Goal: Communication & Community: Answer question/provide support

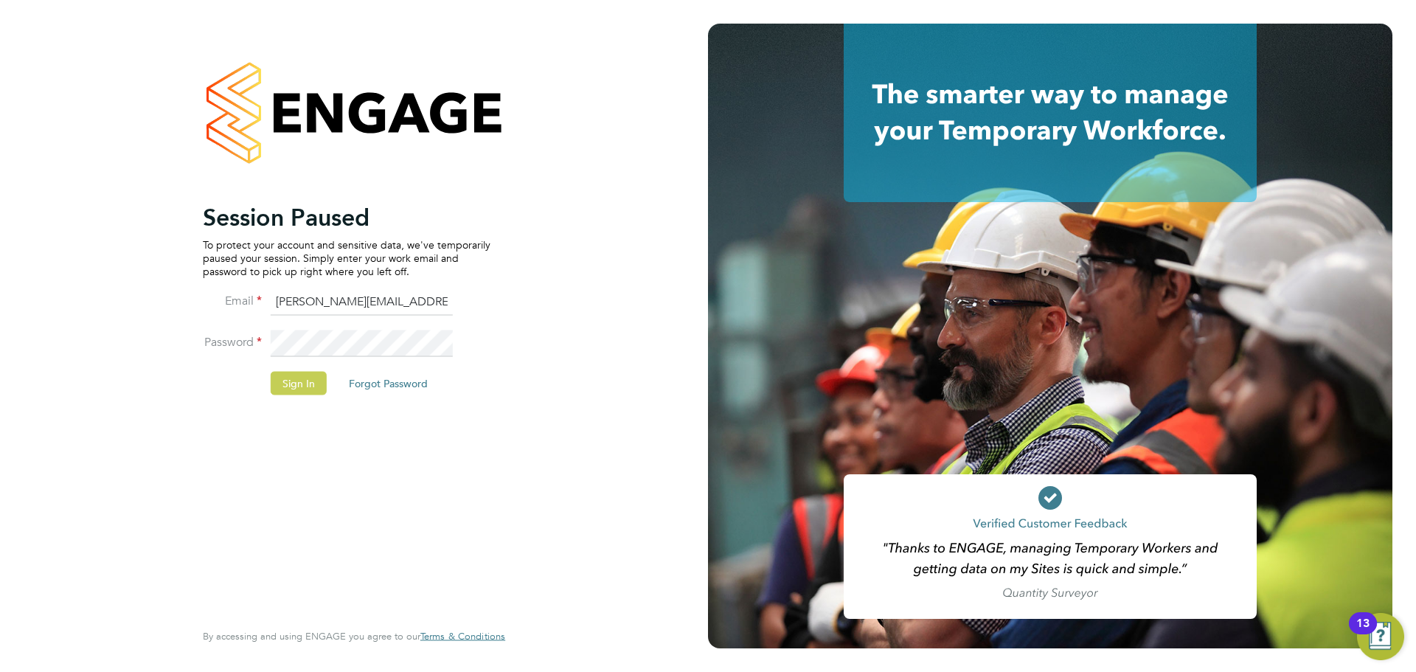
click at [289, 375] on button "Sign In" at bounding box center [299, 383] width 56 height 24
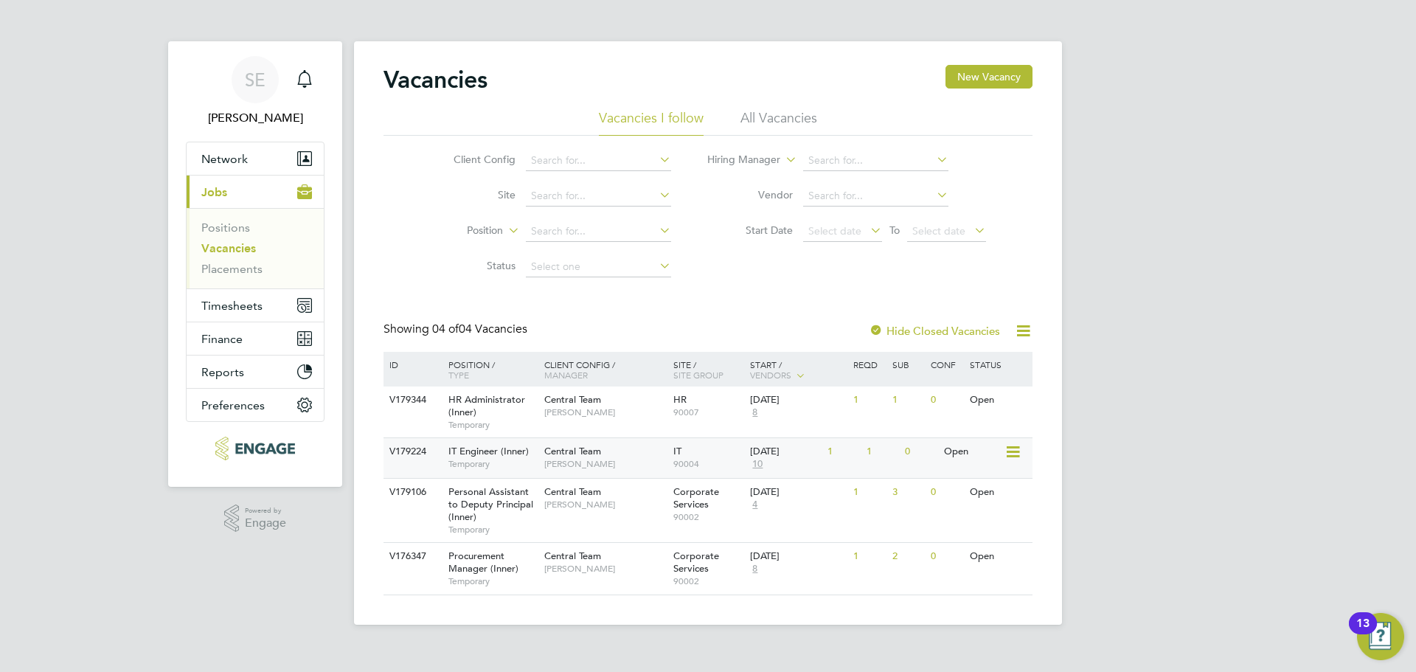
click at [639, 456] on div "Central Team Georgina Creighton" at bounding box center [605, 457] width 129 height 38
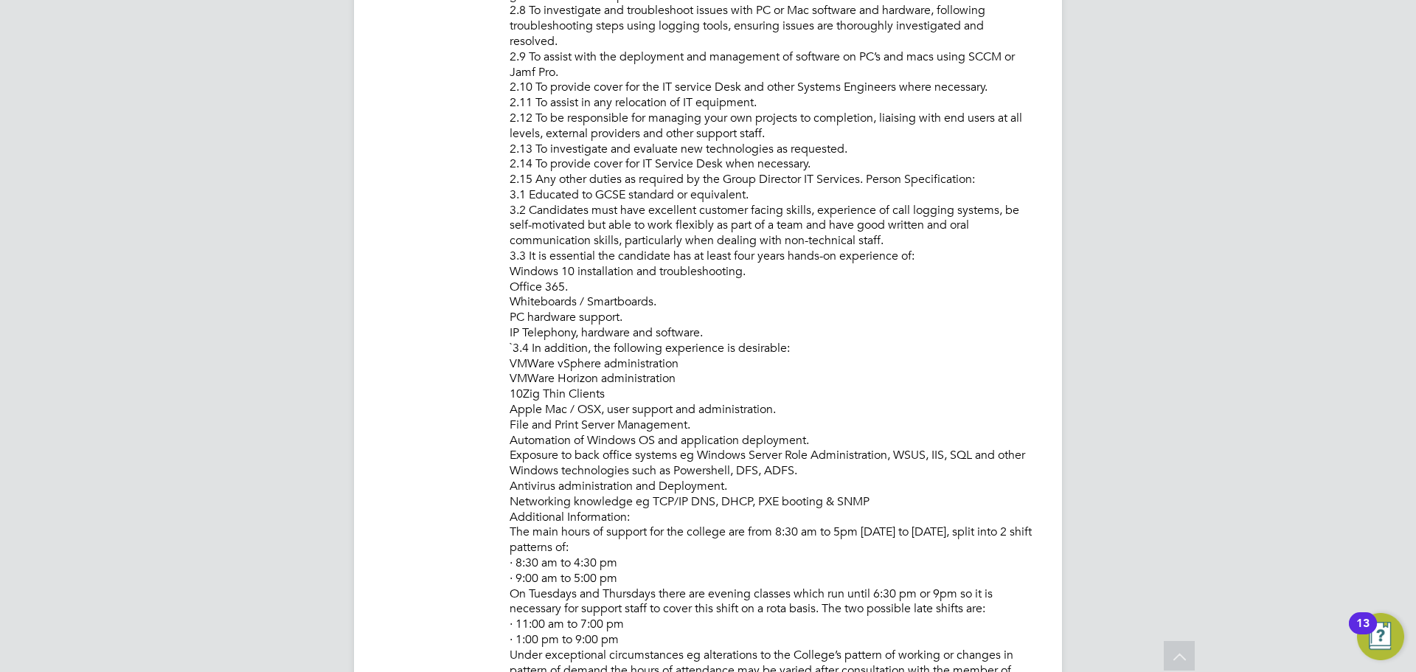
scroll to position [1083, 0]
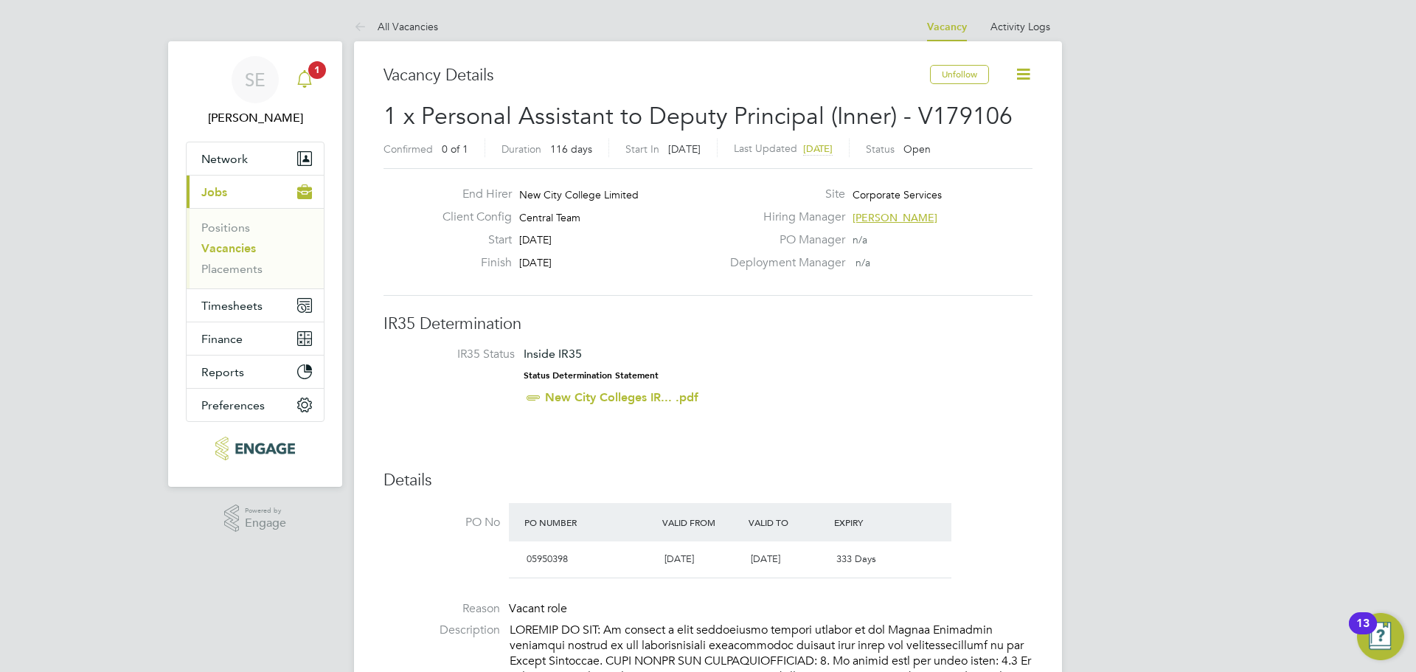
click at [297, 81] on icon "Main navigation" at bounding box center [305, 79] width 18 height 18
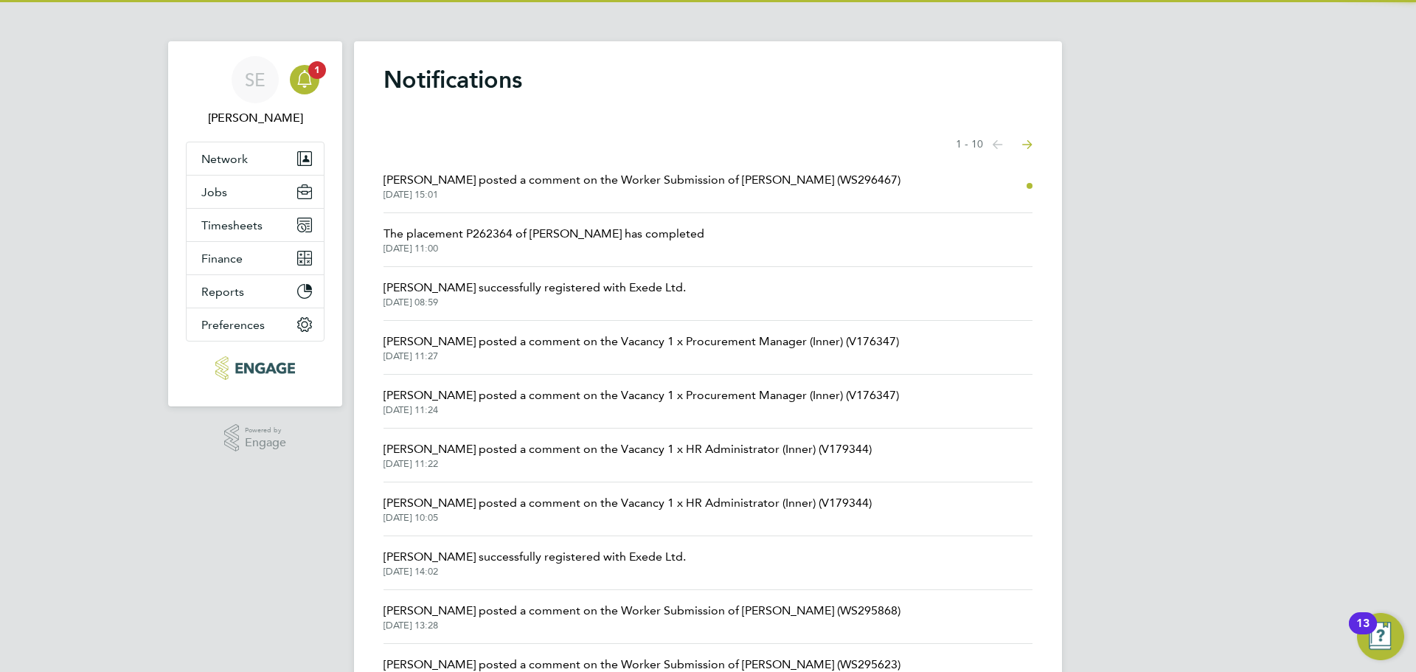
click at [539, 201] on li "[PERSON_NAME] posted a comment on the Worker Submission of [PERSON_NAME] (WS296…" at bounding box center [707, 186] width 649 height 54
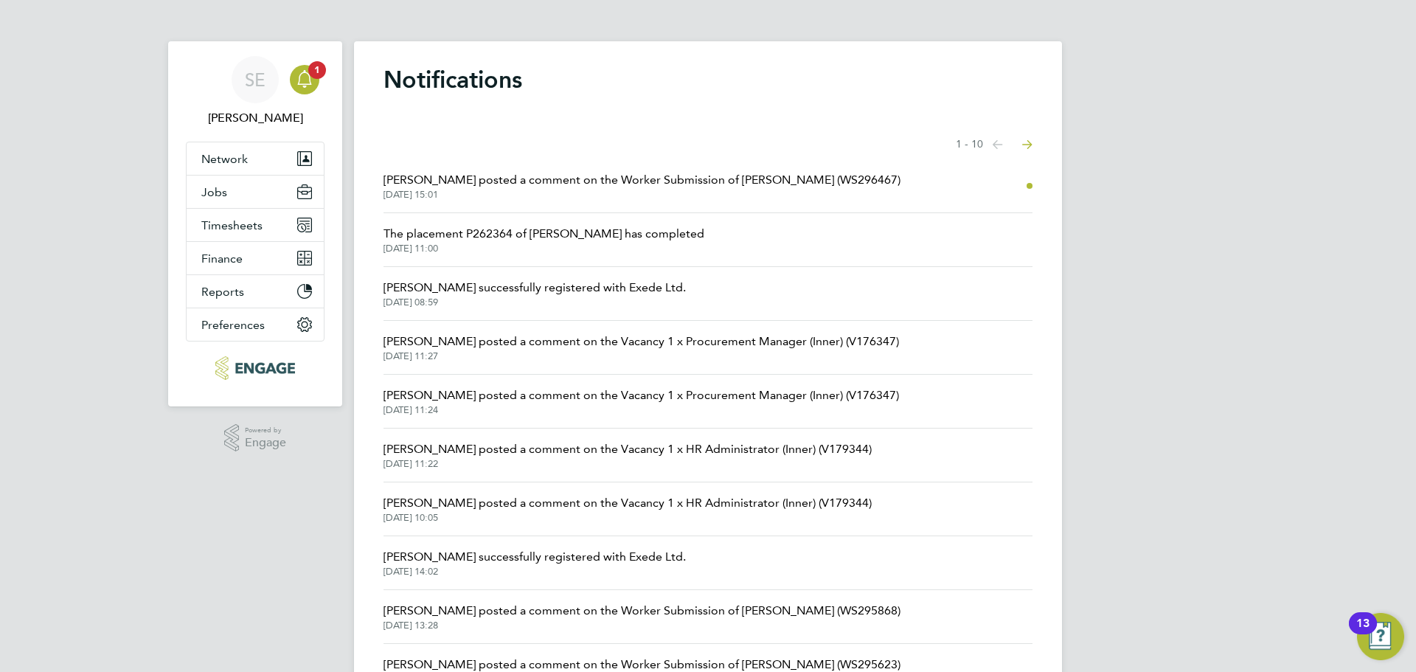
click at [544, 190] on span "[DATE] 15:01" at bounding box center [641, 195] width 517 height 12
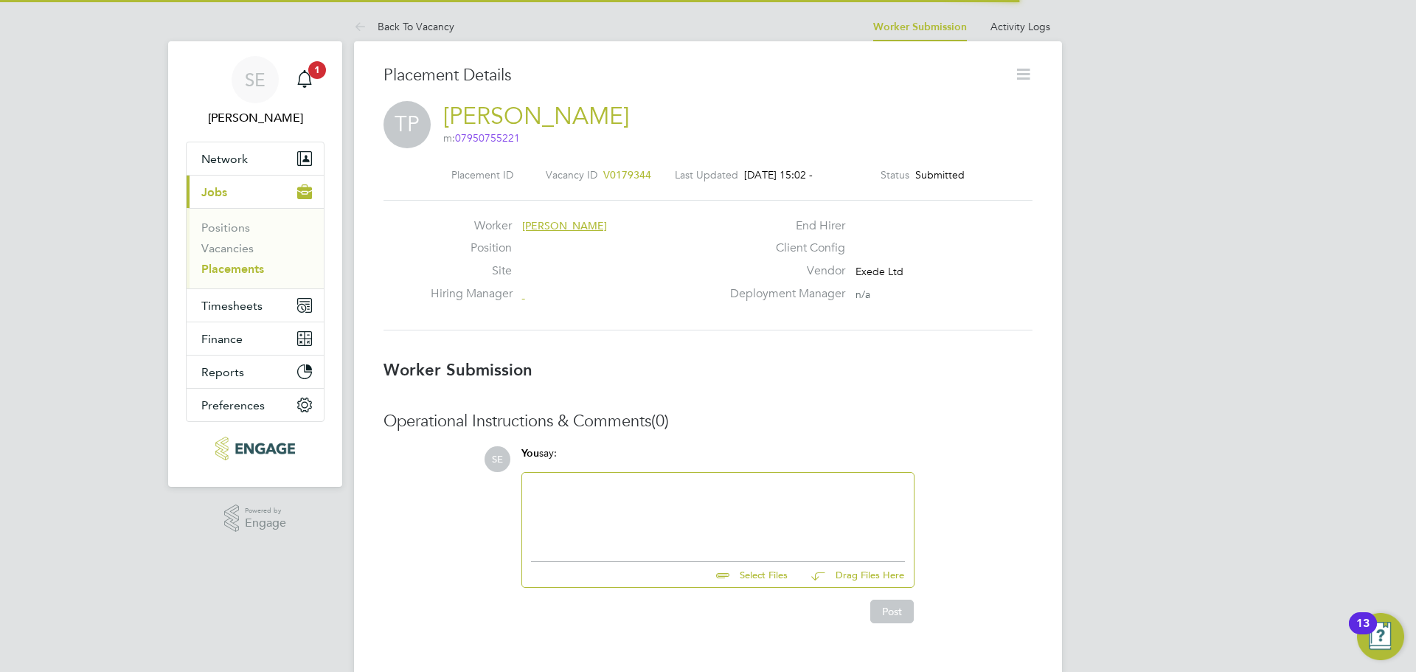
scroll to position [14, 83]
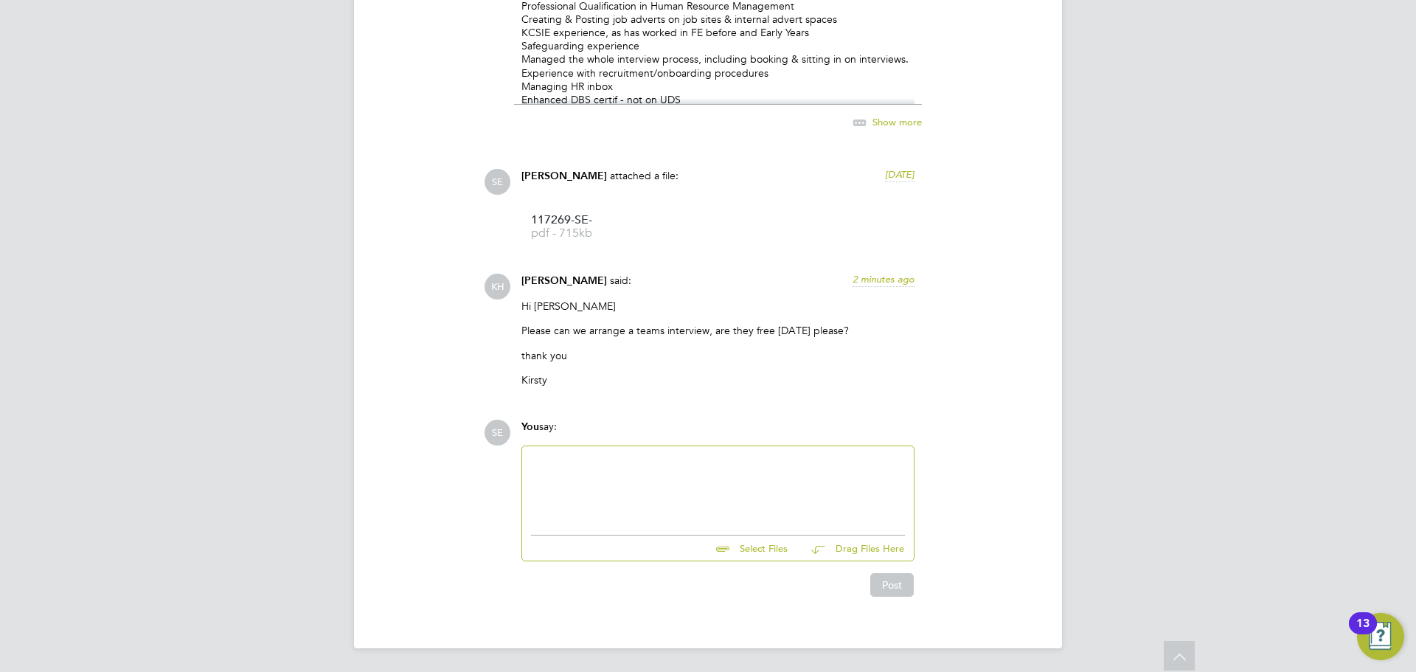
click at [667, 492] on div at bounding box center [718, 486] width 374 height 63
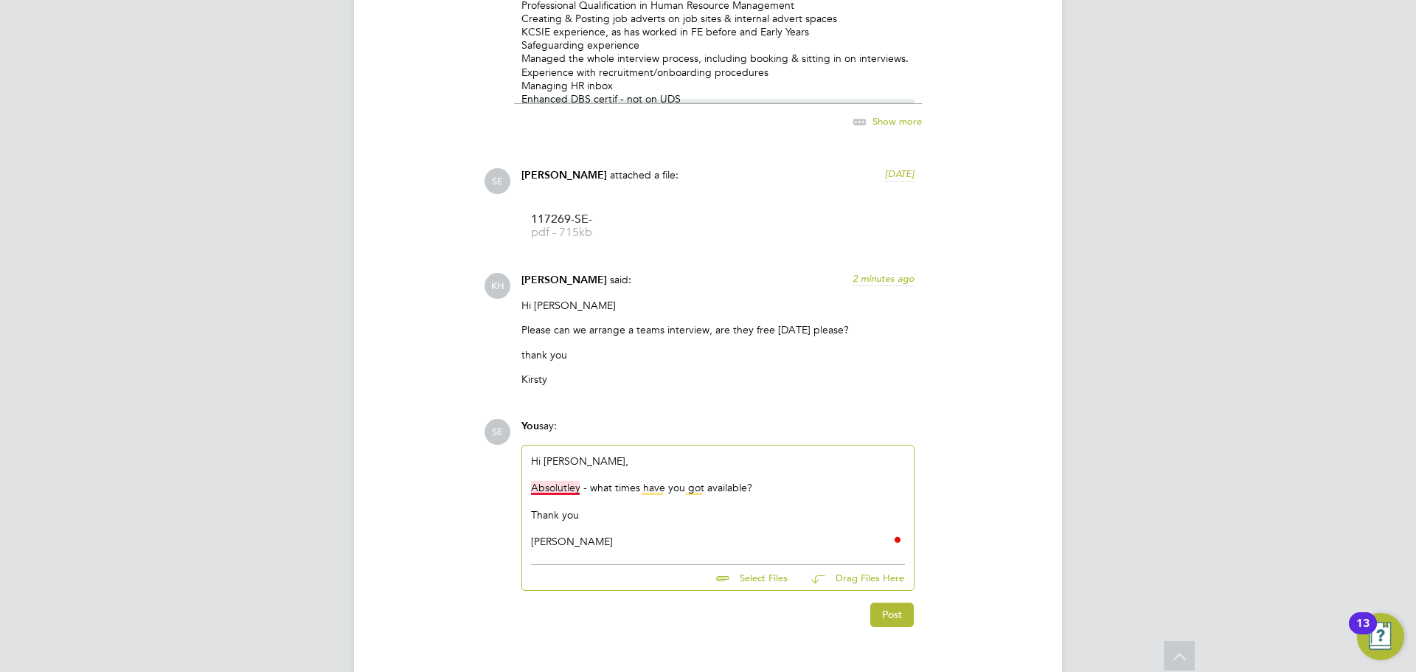
click at [547, 492] on div "Absolutley - what times have you got available?" at bounding box center [718, 487] width 374 height 13
click at [664, 548] on div "[PERSON_NAME]" at bounding box center [718, 541] width 374 height 13
click at [889, 626] on button "Post" at bounding box center [892, 615] width 44 height 24
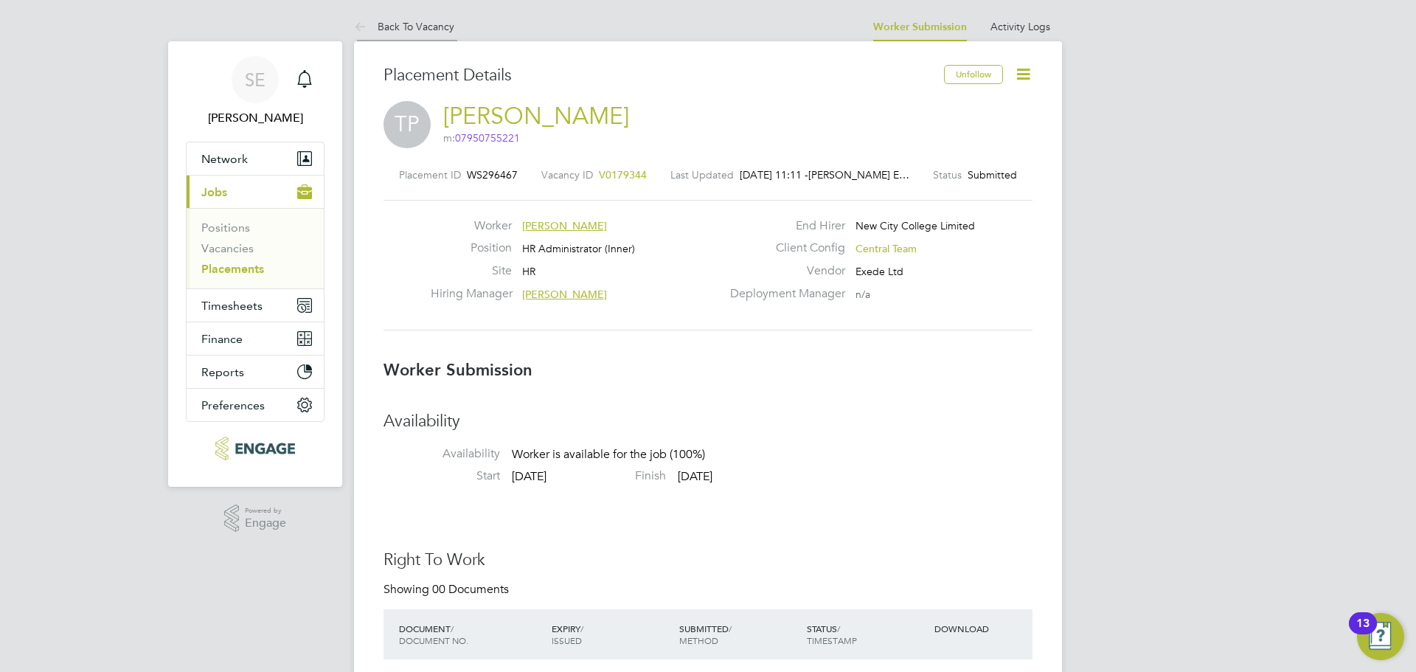
click at [396, 32] on link "Back To Vacancy" at bounding box center [404, 26] width 100 height 13
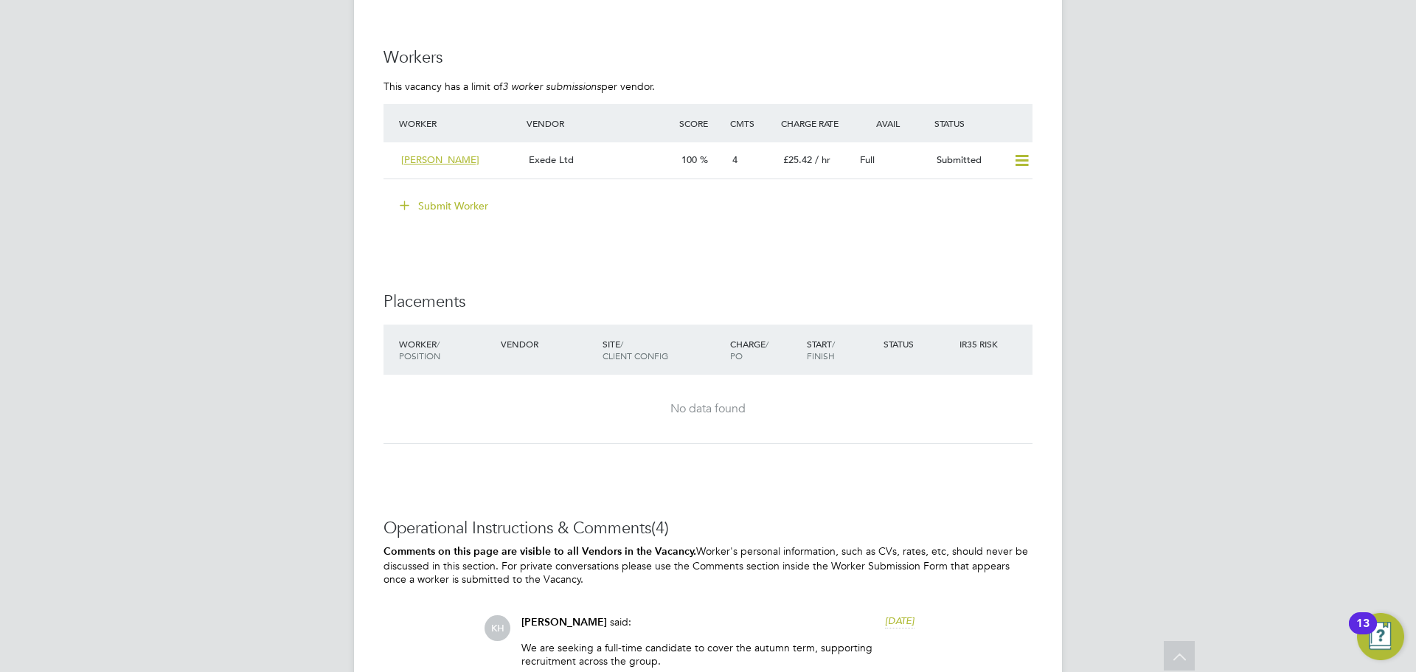
click at [477, 208] on button "Submit Worker" at bounding box center [444, 206] width 111 height 24
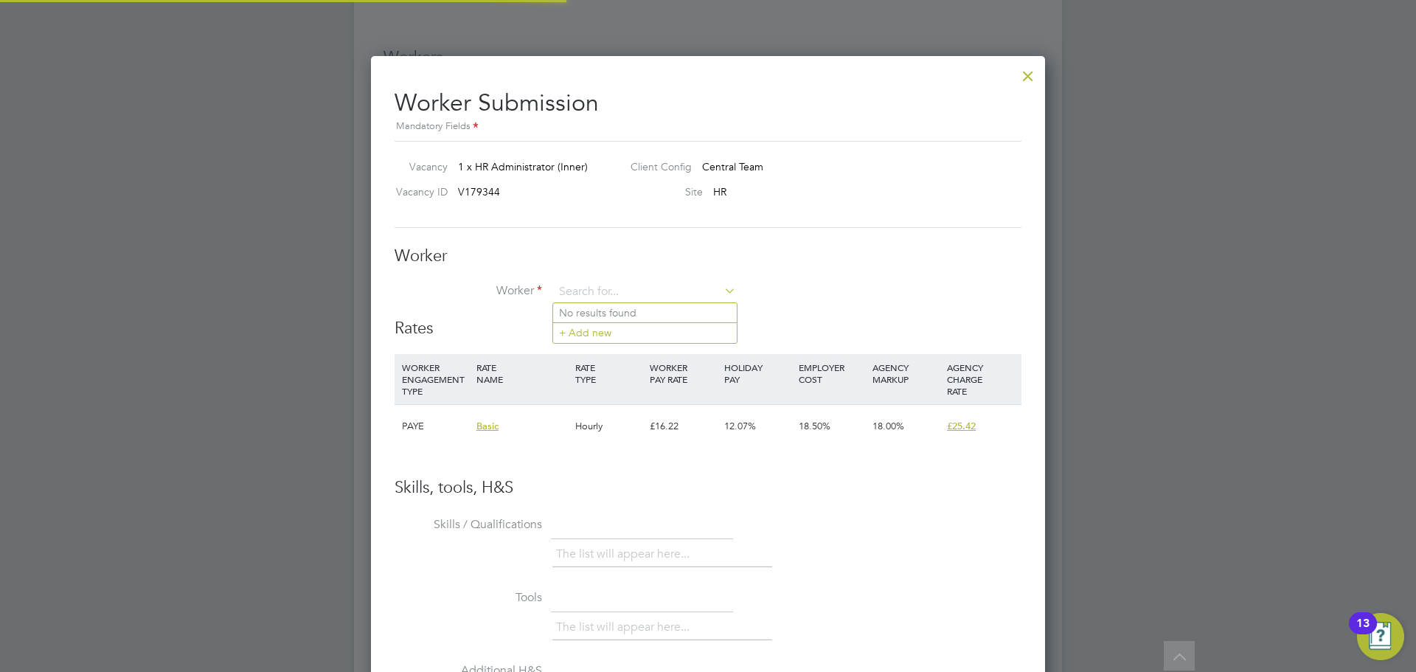
scroll to position [895, 675]
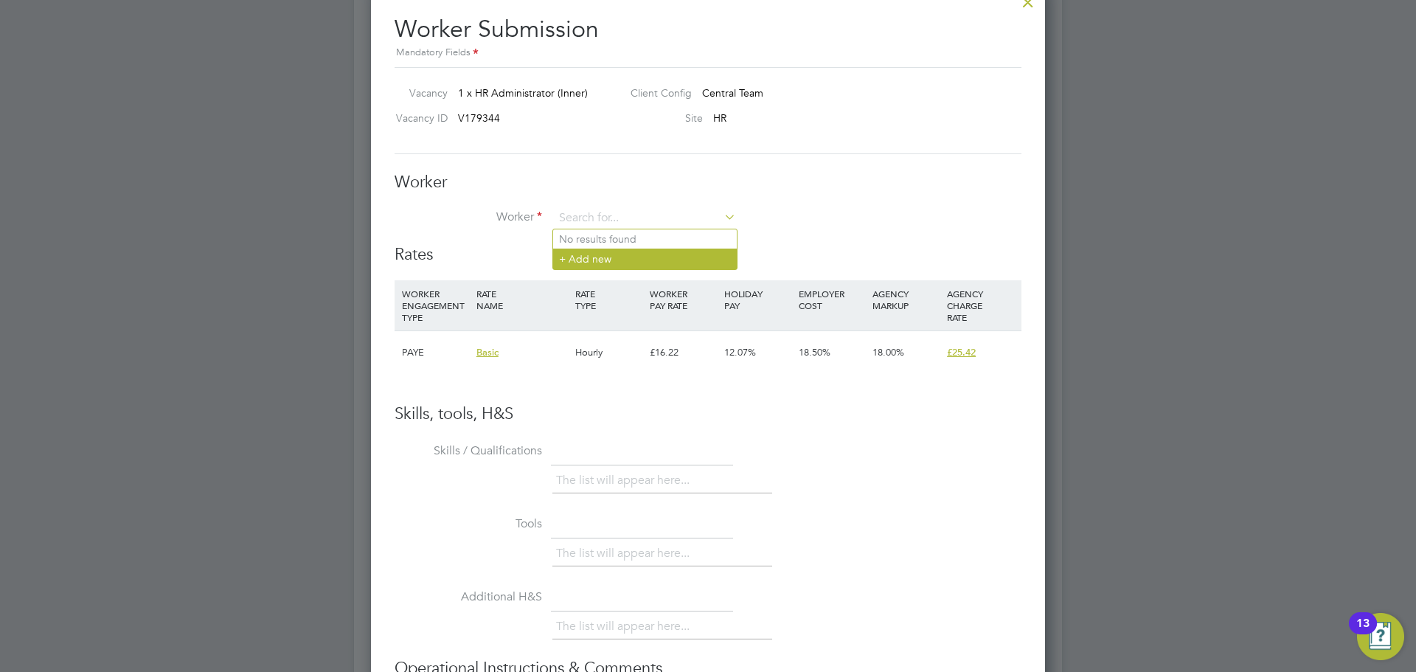
click at [596, 261] on li "+ Add new" at bounding box center [645, 259] width 184 height 20
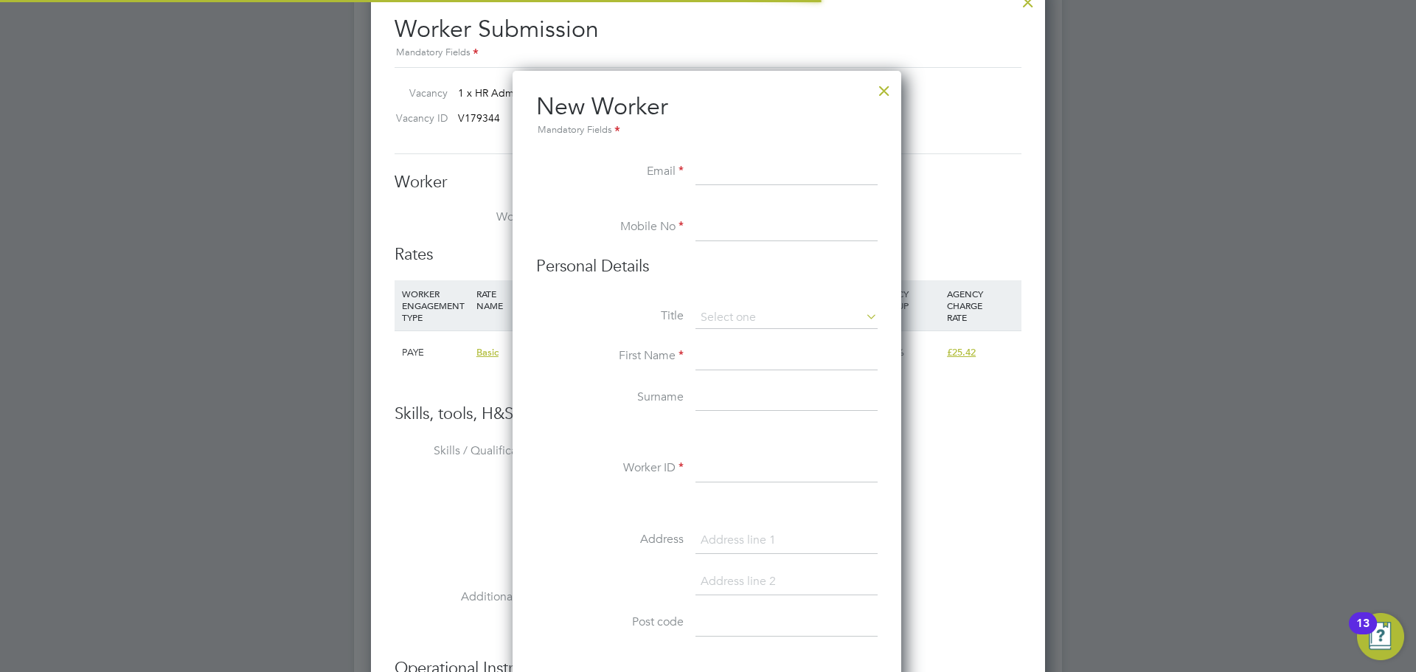
scroll to position [7, 7]
